Goal: Task Accomplishment & Management: Manage account settings

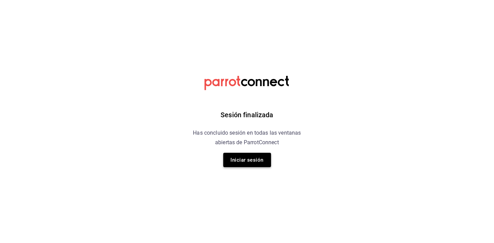
click at [244, 155] on button "Iniciar sesión" at bounding box center [247, 160] width 48 height 14
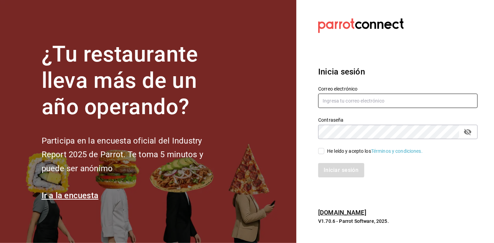
type input "[EMAIL_ADDRESS][DOMAIN_NAME]"
click at [325, 148] on span "He leído y acepto los Términos y condiciones." at bounding box center [374, 151] width 98 height 7
click at [325, 148] on input "He leído y acepto los Términos y condiciones." at bounding box center [321, 151] width 6 height 6
checkbox input "true"
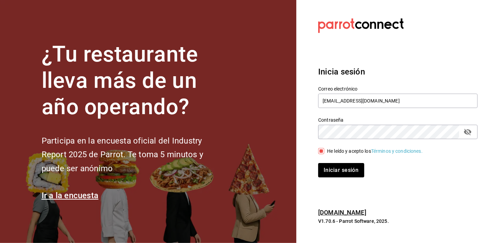
click at [425, 93] on div "Correo electrónico [EMAIL_ADDRESS][DOMAIN_NAME]" at bounding box center [398, 97] width 160 height 23
click at [423, 98] on input "[EMAIL_ADDRESS][DOMAIN_NAME]" at bounding box center [398, 101] width 160 height 14
click at [422, 114] on div "Contraseña Contraseña" at bounding box center [394, 124] width 168 height 30
click at [468, 134] on icon "passwordField" at bounding box center [468, 132] width 8 height 8
click at [475, 148] on div "He leído y acepto los Términos y condiciones." at bounding box center [398, 151] width 160 height 8
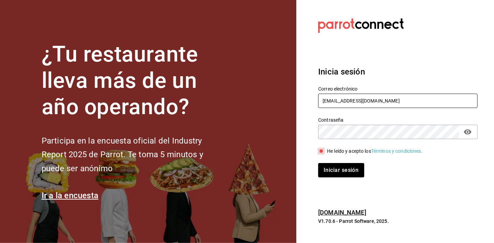
drag, startPoint x: 441, startPoint y: 102, endPoint x: 274, endPoint y: 108, distance: 167.2
click at [274, 108] on div "¿Tu restaurante lleva más de un año operando? Participa en la encuesta oficial …" at bounding box center [247, 121] width 494 height 243
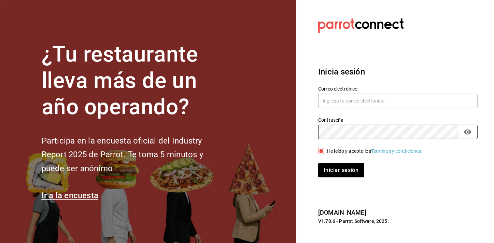
click at [305, 148] on section "Datos incorrectos. Verifica que tu Correo o Contraseña estén bien escritos. Ini…" at bounding box center [396, 121] width 198 height 243
click at [422, 61] on div "Inicia sesión Correo electrónico Contraseña Contraseña He leído y acepto los Té…" at bounding box center [398, 121] width 160 height 128
click at [381, 105] on input "text" at bounding box center [398, 101] width 160 height 14
click at [354, 102] on input "text" at bounding box center [398, 101] width 160 height 14
click at [355, 102] on input "text" at bounding box center [398, 101] width 160 height 14
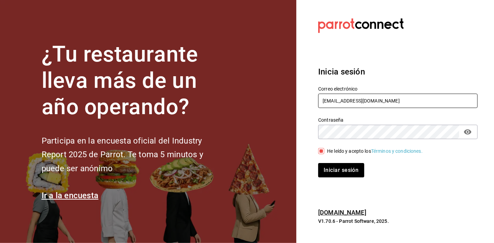
type input "[EMAIL_ADDRESS][DOMAIN_NAME]"
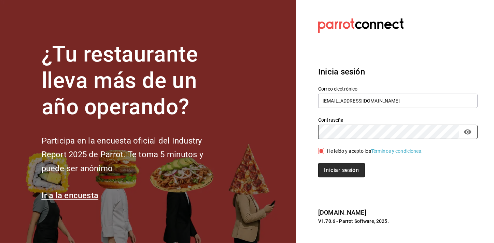
click at [322, 170] on button "Iniciar sesión" at bounding box center [341, 170] width 46 height 14
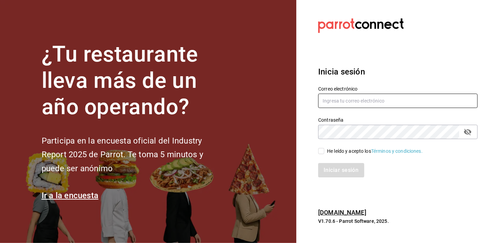
type input "mochomos.mitikah@grupocosteno.com"
click at [269, 137] on div "¿Tu restaurante lleva más de un año operando? Participa en la encuesta oficial …" at bounding box center [247, 121] width 494 height 243
drag, startPoint x: 419, startPoint y: 109, endPoint x: 417, endPoint y: 102, distance: 7.0
click at [417, 102] on div "Correo electrónico mochomos.mitikah@grupocosteno.com Contraseña Contraseña He l…" at bounding box center [394, 127] width 168 height 99
drag, startPoint x: 417, startPoint y: 102, endPoint x: 323, endPoint y: 106, distance: 94.0
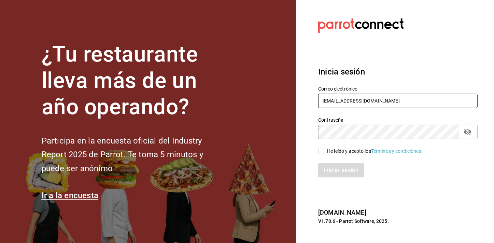
click at [323, 106] on input "mochomos.mitikah@grupocosteno.com" at bounding box center [398, 101] width 160 height 14
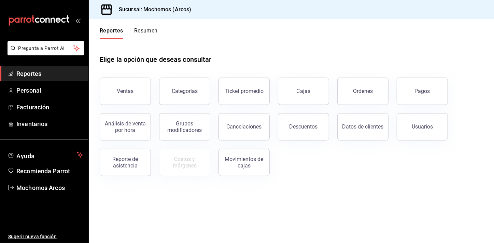
click at [188, 63] on h1 "Elige la opción que deseas consultar" at bounding box center [156, 59] width 112 height 10
click at [58, 71] on span "Reportes" at bounding box center [49, 73] width 67 height 9
click at [133, 55] on h1 "Elige la opción que deseas consultar" at bounding box center [156, 59] width 112 height 10
click at [348, 63] on div "Elige la opción que deseas consultar" at bounding box center [292, 54] width 384 height 30
